Goal: Transaction & Acquisition: Purchase product/service

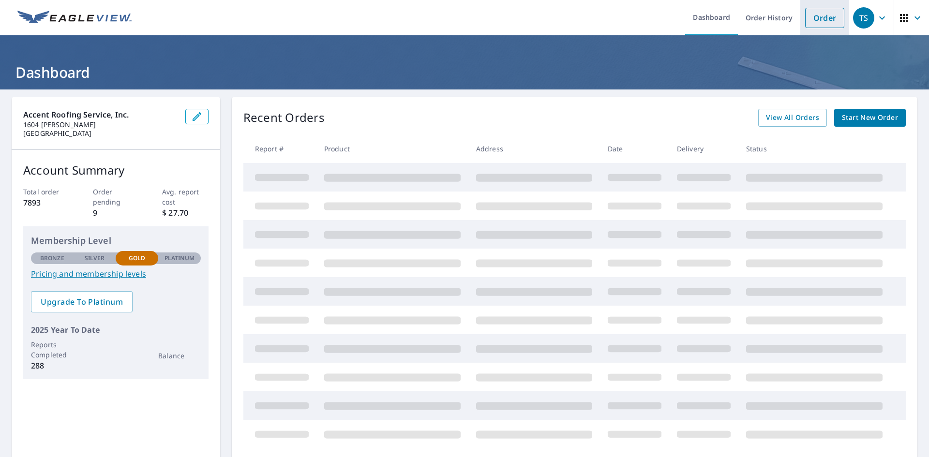
click at [829, 18] on link "Order" at bounding box center [824, 18] width 39 height 20
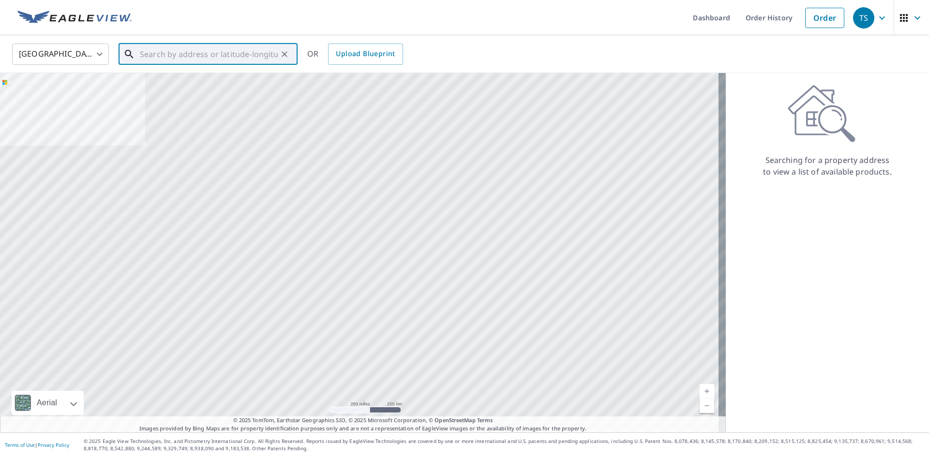
click at [215, 60] on input "text" at bounding box center [209, 54] width 138 height 27
paste input "[STREET_ADDRESS][US_STATE]"
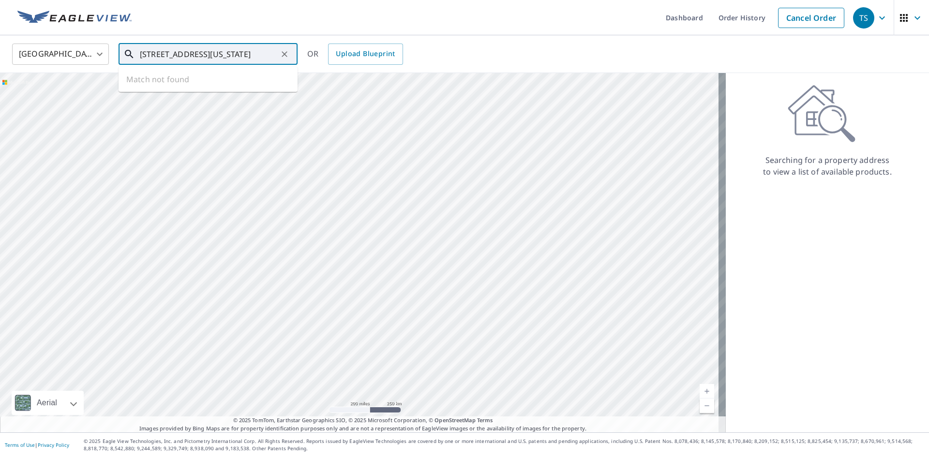
scroll to position [0, 62]
click at [208, 79] on span "[STREET_ADDRESS]" at bounding box center [214, 82] width 152 height 12
type input "[STREET_ADDRESS]"
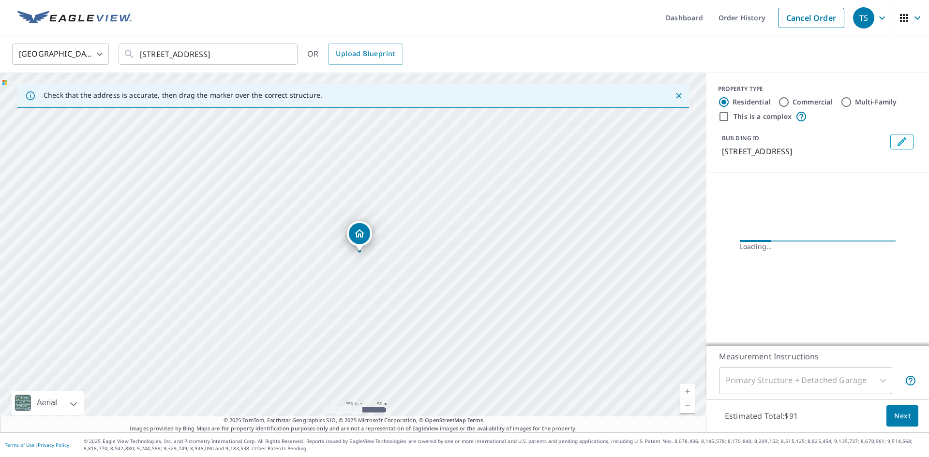
scroll to position [0, 0]
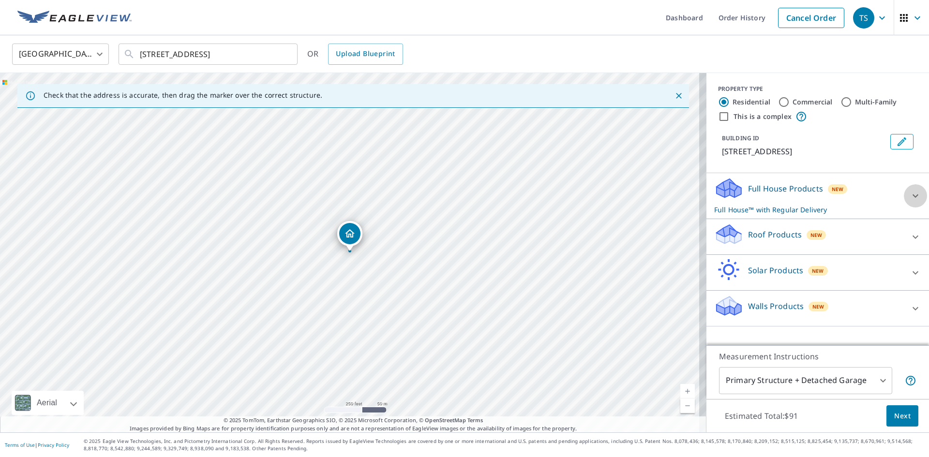
click at [909, 202] on icon at bounding box center [915, 196] width 12 height 12
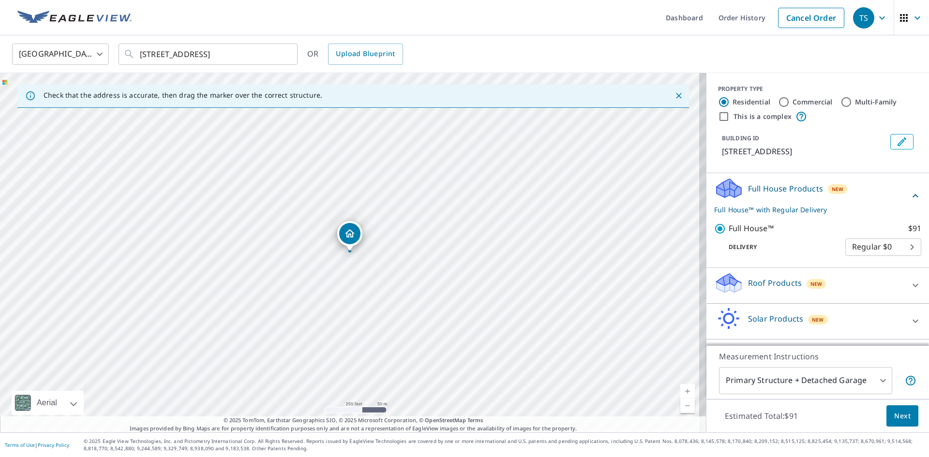
scroll to position [42, 0]
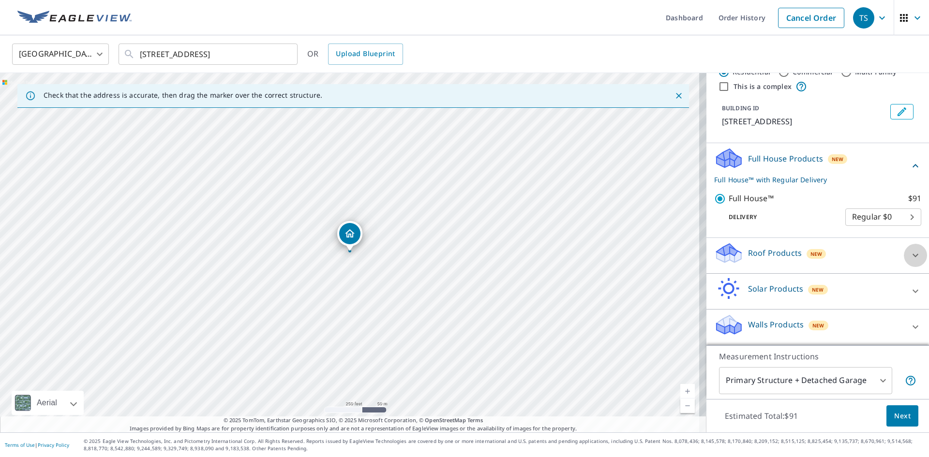
click at [909, 257] on icon at bounding box center [915, 256] width 12 height 12
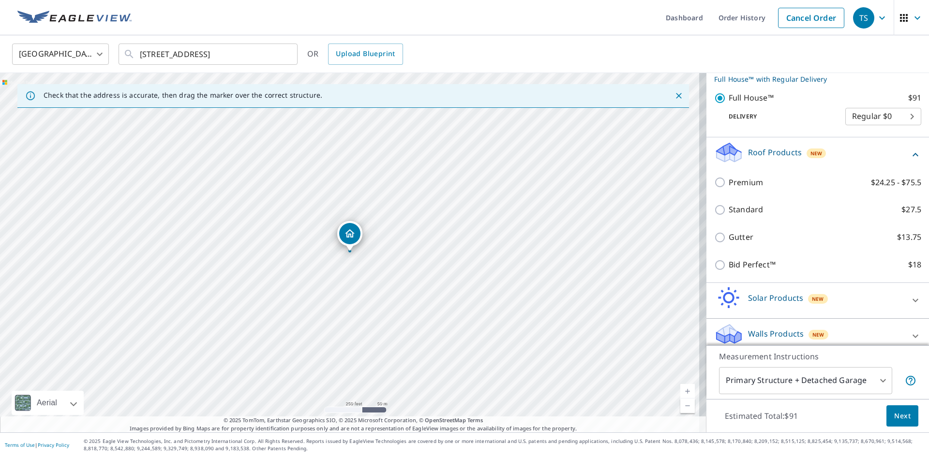
scroll to position [138, 0]
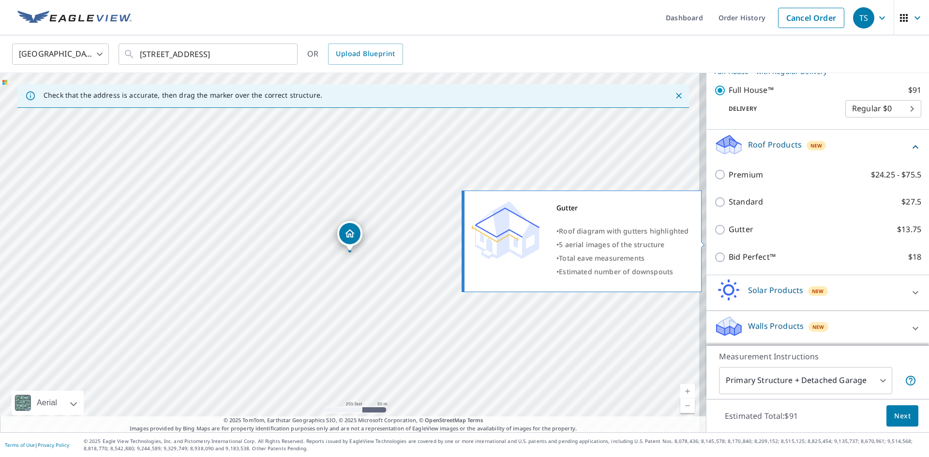
click at [715, 236] on input "Gutter $13.75" at bounding box center [721, 230] width 15 height 12
checkbox input "true"
checkbox input "false"
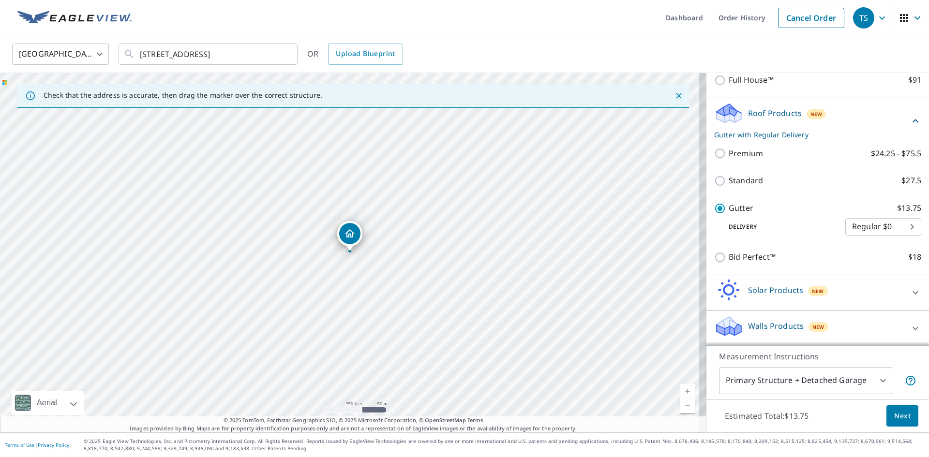
click at [885, 240] on body "TS TS Dashboard Order History Cancel Order TS [GEOGRAPHIC_DATA] [GEOGRAPHIC_DAT…" at bounding box center [464, 228] width 929 height 457
click at [885, 240] on li "Regular $0" at bounding box center [868, 238] width 76 height 17
click at [894, 419] on span "Next" at bounding box center [902, 416] width 16 height 12
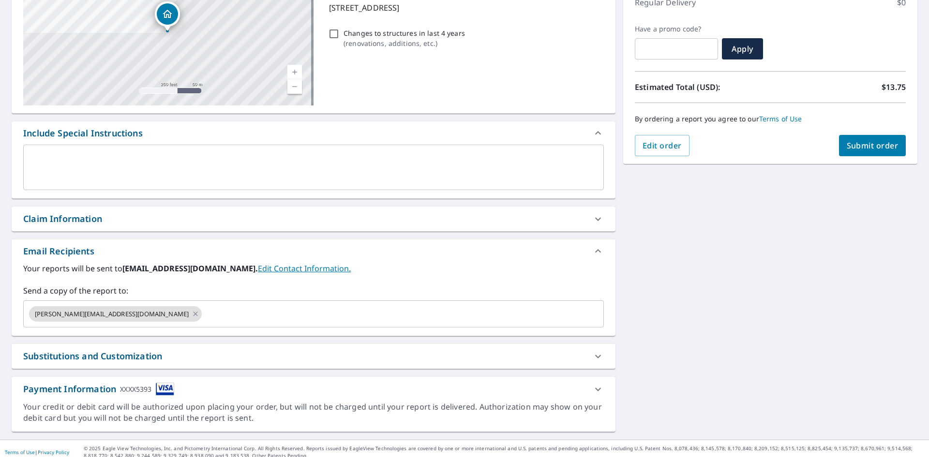
scroll to position [145, 0]
click at [850, 150] on span "Submit order" at bounding box center [872, 145] width 52 height 11
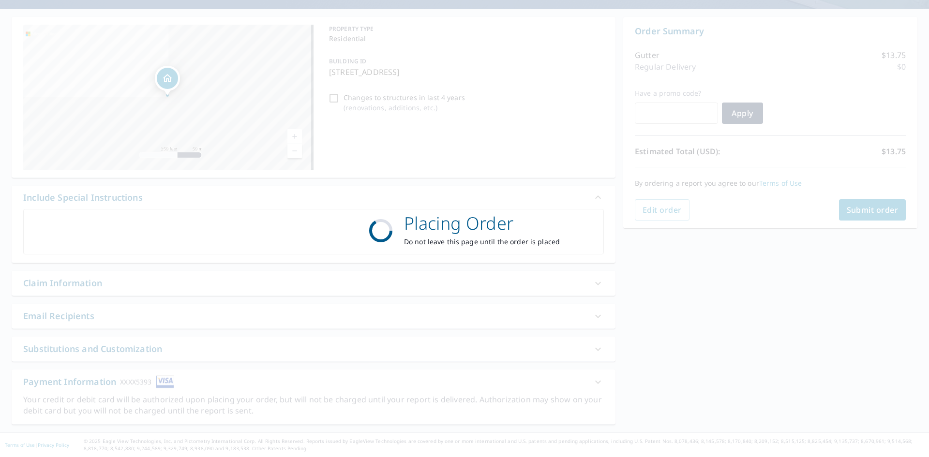
scroll to position [80, 0]
